Goal: Find contact information: Find contact information

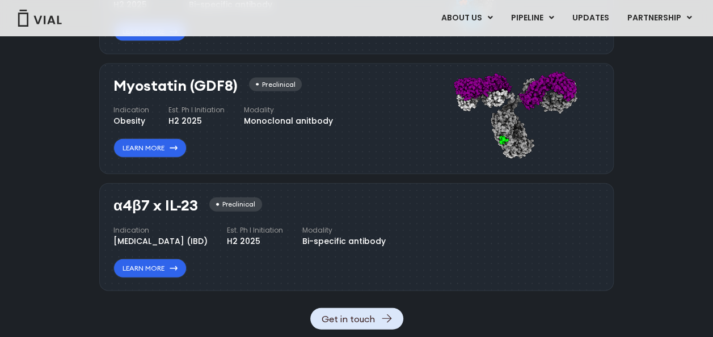
scroll to position [1250, 0]
click at [235, 205] on div "Preclinical" at bounding box center [235, 204] width 53 height 14
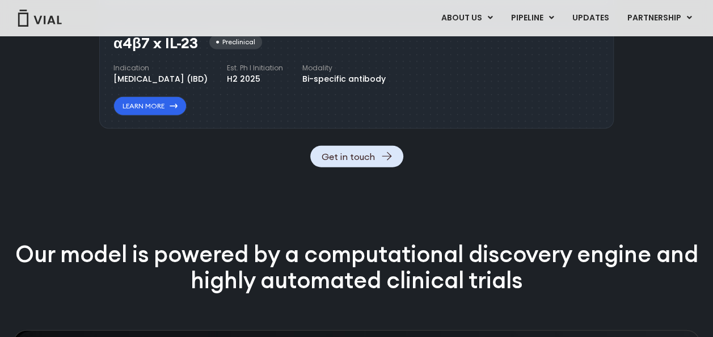
scroll to position [1477, 0]
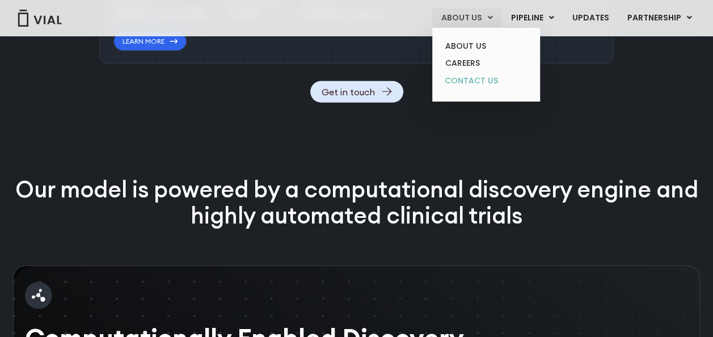
click at [462, 83] on link "CONTACT US" at bounding box center [485, 81] width 99 height 18
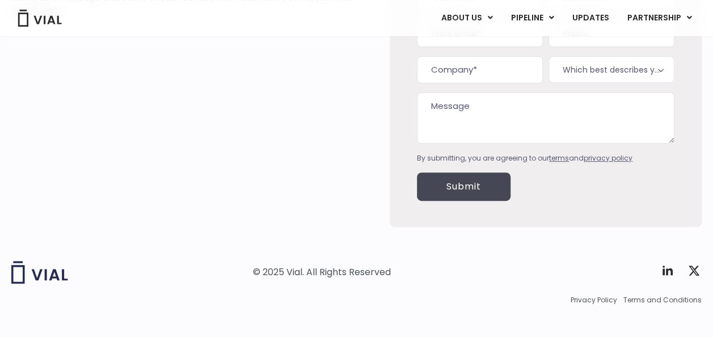
scroll to position [170, 0]
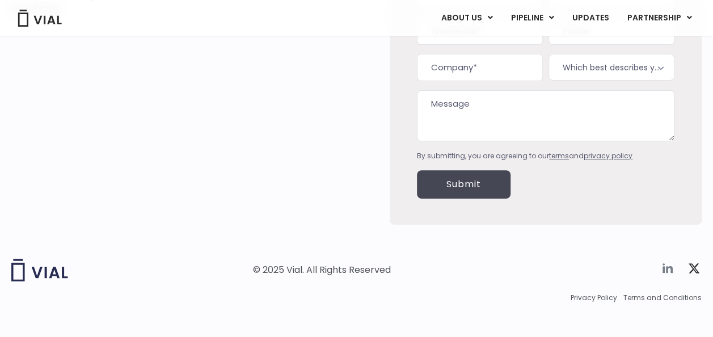
click at [672, 271] on icon at bounding box center [668, 268] width 10 height 10
